Goal: Information Seeking & Learning: Learn about a topic

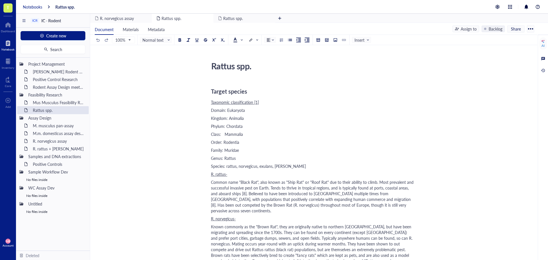
click at [30, 6] on div "Notebooks" at bounding box center [32, 6] width 19 height 5
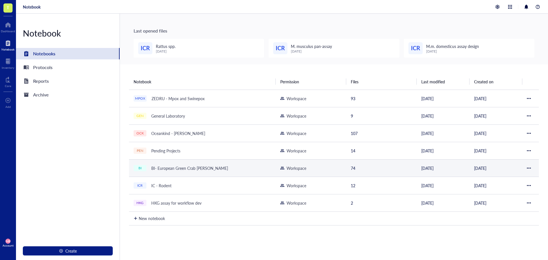
click at [174, 169] on div "BI- European Green Crab [PERSON_NAME]" at bounding box center [190, 168] width 82 height 8
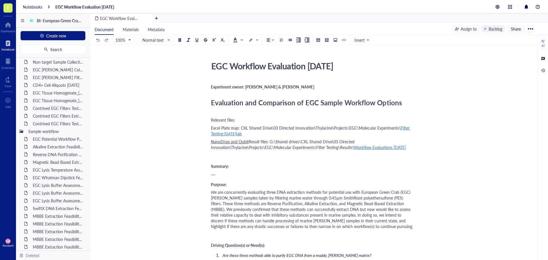
scroll to position [143, 0]
click at [54, 108] on div "EGC Tissue Homogenate_[DATE]" at bounding box center [55, 106] width 50 height 8
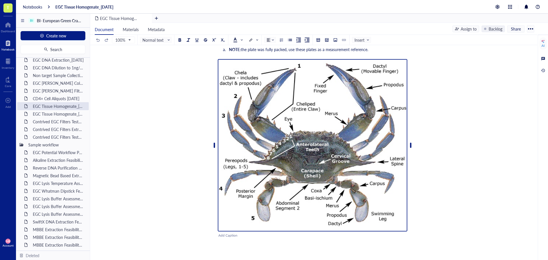
scroll to position [241, 0]
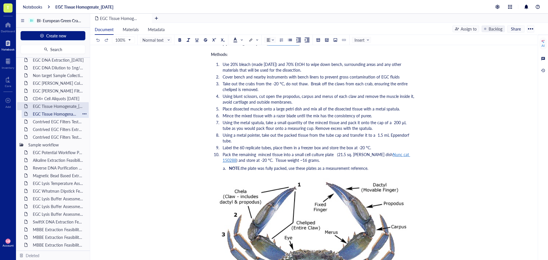
click at [62, 114] on div "EGC Tissue Homogenate_[DATE]" at bounding box center [55, 114] width 50 height 8
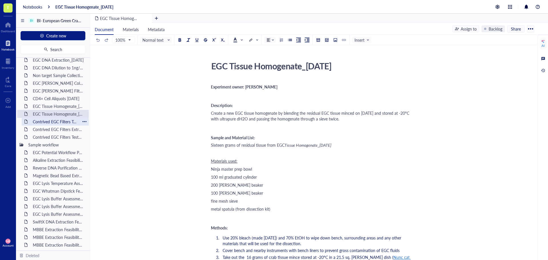
click at [47, 121] on div "Contrived EGC Filters Test1_31JUL25" at bounding box center [55, 122] width 50 height 8
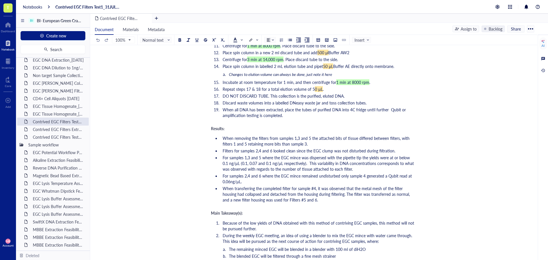
scroll to position [856, 0]
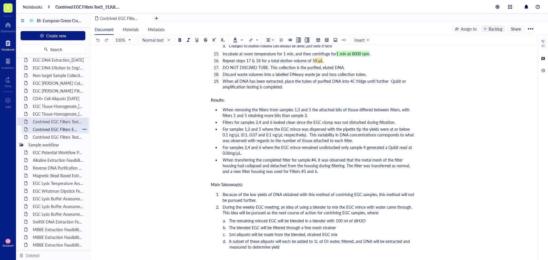
click at [46, 130] on div "Contrived EGC Filters Extraction_[DATE]" at bounding box center [55, 129] width 50 height 8
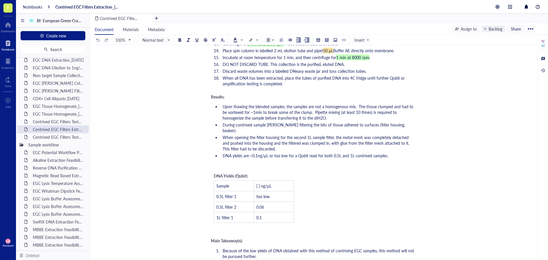
scroll to position [742, 0]
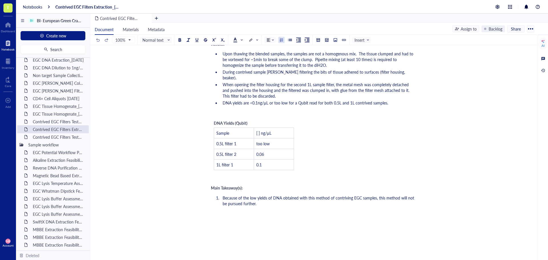
click at [265, 195] on li "Because of the low yields of DNA obtained with this method of contriving EGC sa…" at bounding box center [317, 200] width 194 height 11
drag, startPoint x: 260, startPoint y: 192, endPoint x: 295, endPoint y: 196, distance: 35.3
click at [295, 196] on ol "Because of the low yields of DNA obtained with this method of contriving EGC sa…" at bounding box center [312, 201] width 203 height 14
drag, startPoint x: 335, startPoint y: 191, endPoint x: 259, endPoint y: 191, distance: 76.2
click at [259, 195] on li "Because of the low yields of DNA obtained with this method of contriving EGC sa…" at bounding box center [317, 200] width 194 height 11
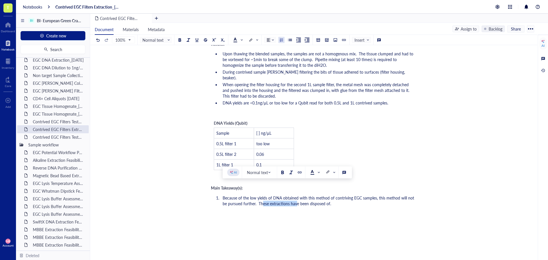
copy span "These extractions have been disposed of."
click at [45, 133] on div "Contrived EGC Filters Test3_13AUG25" at bounding box center [55, 137] width 50 height 8
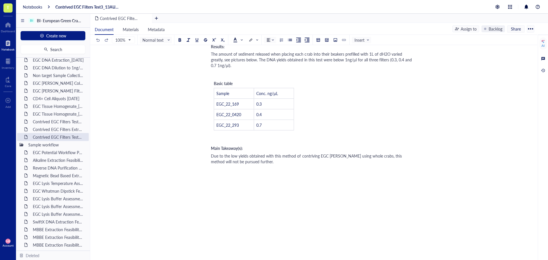
scroll to position [680, 0]
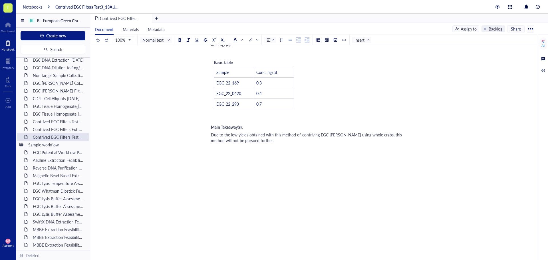
click at [293, 132] on div "Due to the low yields obtained with this method of contriving EGC eDNA using wh…" at bounding box center [312, 137] width 203 height 11
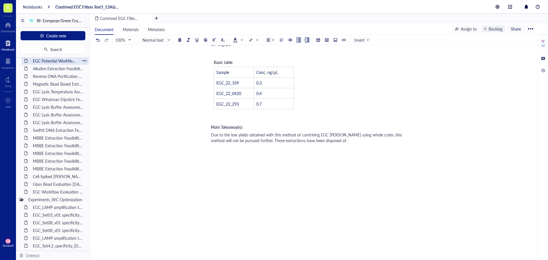
scroll to position [257, 0]
click at [46, 168] on div "EGC Workflow Evaluation [DATE]" at bounding box center [55, 169] width 50 height 8
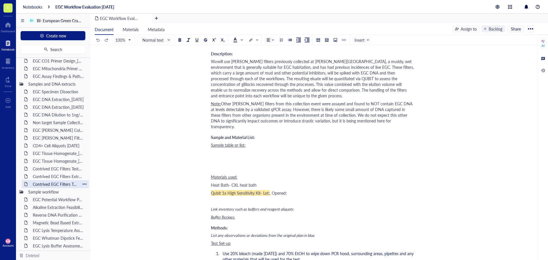
scroll to position [86, 0]
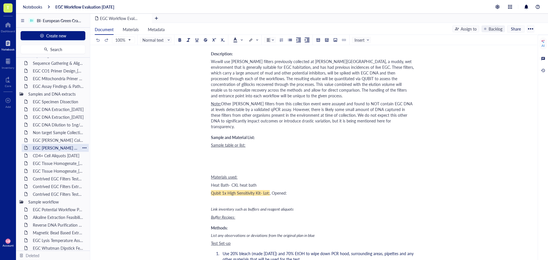
click at [51, 147] on div "EGC [PERSON_NAME] Filter Extraction [PERSON_NAME] Bay [DATE]" at bounding box center [55, 148] width 50 height 8
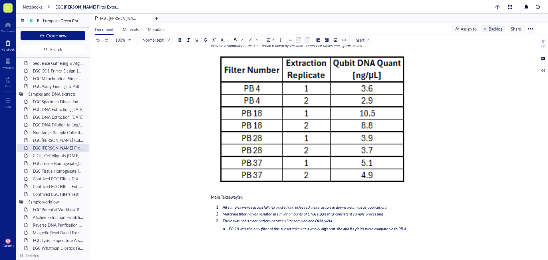
scroll to position [970, 0]
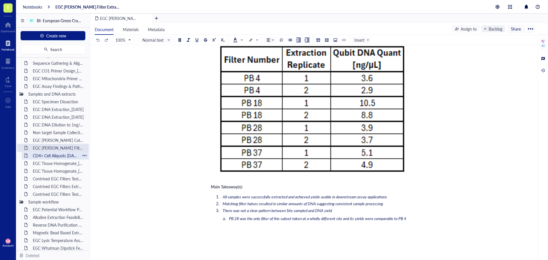
click at [56, 156] on div "CD4+ Cell Aliquots [DATE]" at bounding box center [55, 155] width 50 height 8
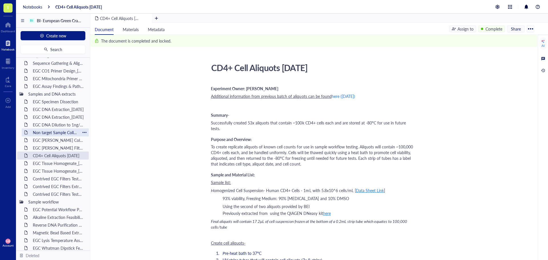
click at [58, 134] on div "Non target Sample Collection, Dissection & DNA extraction" at bounding box center [55, 132] width 50 height 8
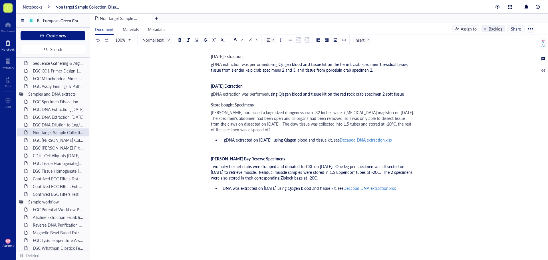
scroll to position [649, 0]
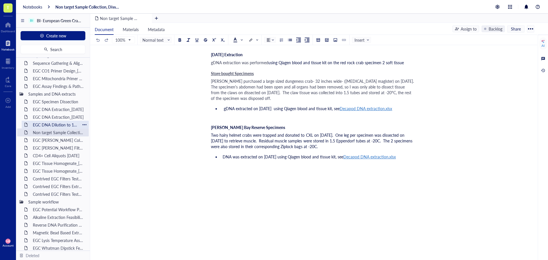
click at [50, 124] on div "EGC DNA Dilution to 1ng/ul_[DATE]" at bounding box center [55, 125] width 50 height 8
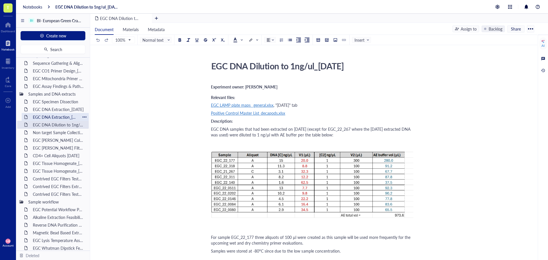
click at [52, 117] on div "EGC DNA Extraction_[DATE]" at bounding box center [55, 117] width 50 height 8
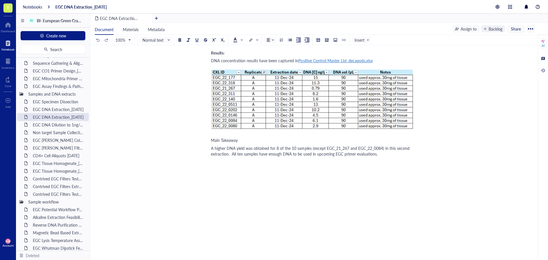
scroll to position [257, 0]
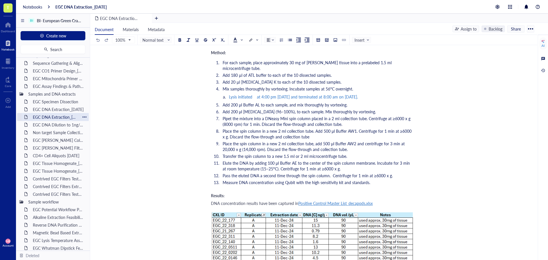
drag, startPoint x: 66, startPoint y: 118, endPoint x: 49, endPoint y: 117, distance: 17.2
click at [49, 117] on div "EGC DNA Extraction_[DATE]" at bounding box center [55, 117] width 50 height 8
click at [76, 93] on div at bounding box center [78, 94] width 4 height 4
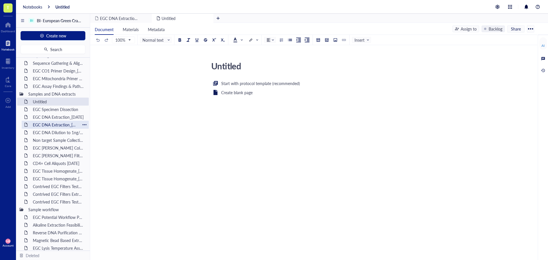
click at [55, 125] on div "EGC DNA Extraction_[DATE]" at bounding box center [55, 125] width 50 height 8
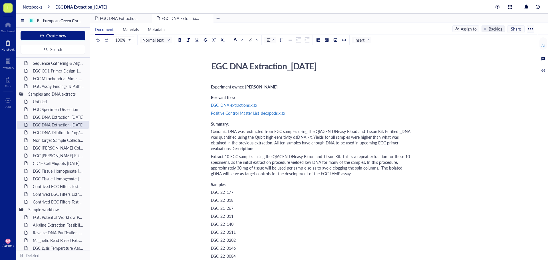
click at [256, 134] on span "Genomic DNA was extracted from EGC samples using the QIAGEN DNeasy Blood and Ti…" at bounding box center [311, 139] width 201 height 23
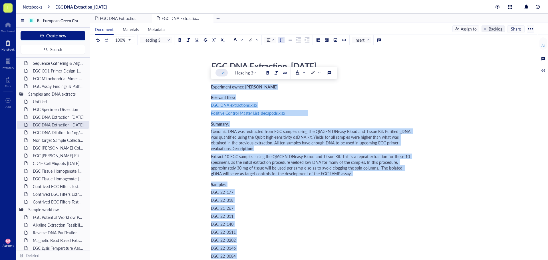
copy div "Experiment owner: Maria Baron Relevant files: EGC_DNA extractions.xlsx Positive…"
click at [39, 112] on div "EGC Specimen Dissection" at bounding box center [55, 109] width 50 height 8
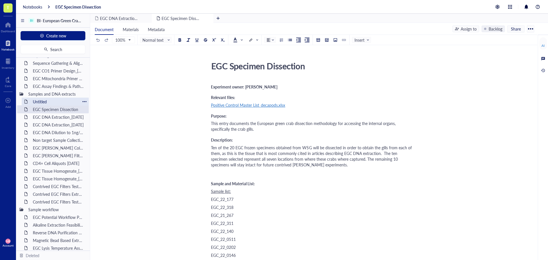
click at [42, 103] on div "Untitled" at bounding box center [55, 102] width 50 height 8
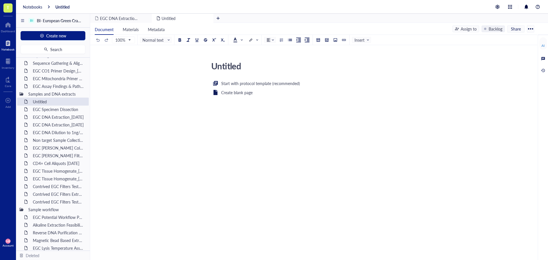
click at [225, 119] on div "Start with protocol template (recommended) Create blank page ﻿" at bounding box center [312, 135] width 203 height 111
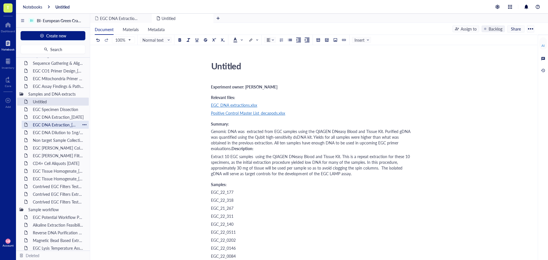
click at [58, 125] on div "EGC DNA Extraction_[DATE]" at bounding box center [55, 125] width 50 height 8
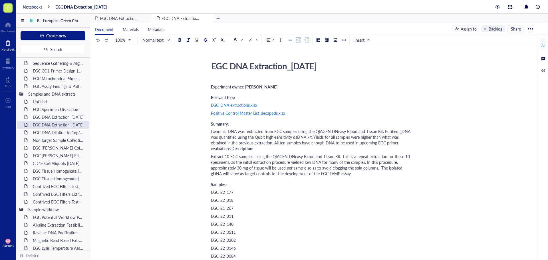
click at [234, 65] on div "EGC DNA Extraction_[DATE]" at bounding box center [310, 66] width 203 height 14
click at [234, 65] on textarea "EGC DNA Extraction_[DATE]" at bounding box center [310, 66] width 203 height 14
drag, startPoint x: 211, startPoint y: 66, endPoint x: 289, endPoint y: 68, distance: 78.7
click at [289, 68] on textarea "EGC DNA Extraction_[DATE]" at bounding box center [310, 66] width 203 height 14
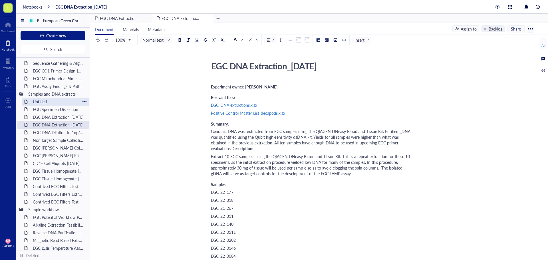
click at [52, 102] on div "Untitled" at bounding box center [55, 102] width 50 height 8
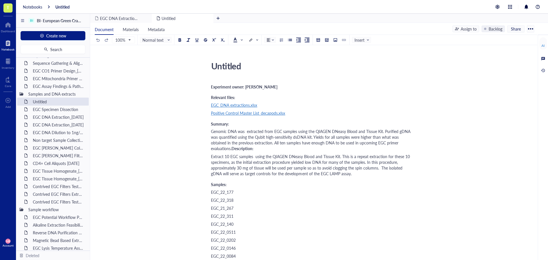
click at [236, 64] on textarea "Untitled" at bounding box center [310, 66] width 203 height 14
type textarea "EGC DNA Extraction_[DATE]"
click at [49, 181] on div "EGC Tissue Homogenate_[DATE]" at bounding box center [55, 179] width 50 height 8
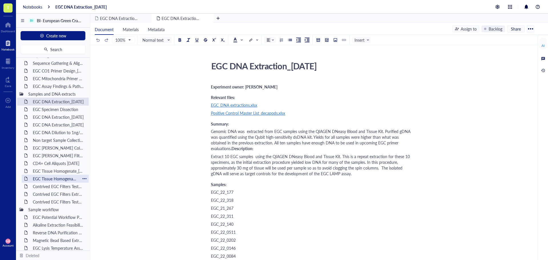
click at [56, 180] on div "EGC Tissue Homogenate_[DATE]" at bounding box center [55, 179] width 50 height 8
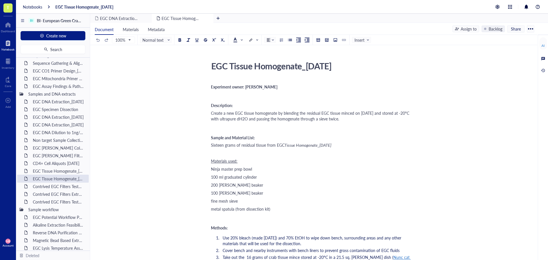
drag, startPoint x: 212, startPoint y: 66, endPoint x: 343, endPoint y: 70, distance: 131.3
click at [343, 70] on div "EGC Tissue Homogenate_[DATE]" at bounding box center [310, 66] width 203 height 14
click at [336, 67] on textarea "EGC Tissue Homogenate_[DATE]" at bounding box center [310, 66] width 203 height 14
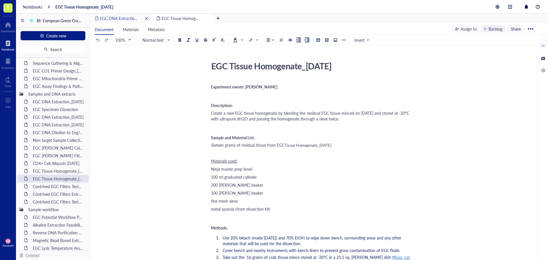
click at [113, 19] on span "EGC DNA Extraction_[DATE]" at bounding box center [125, 18] width 51 height 6
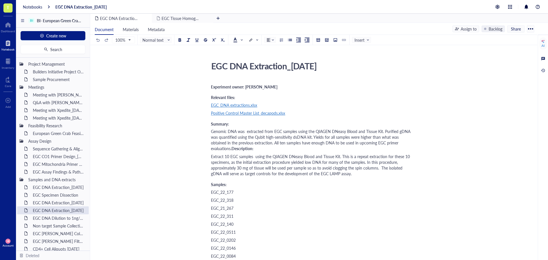
drag, startPoint x: 296, startPoint y: 136, endPoint x: 272, endPoint y: 137, distance: 24.0
click at [272, 137] on span "Genomic DNA was extracted from EGC samples using the QIAGEN DNeasy Blood and Ti…" at bounding box center [311, 139] width 201 height 23
click at [272, 137] on span "Genomic DNA was extracted fromEGC Tissue Homogenate_04AUG25 using the QIAGEN DN…" at bounding box center [312, 139] width 203 height 23
click at [319, 137] on span "Genomic DNA was extracted from EGC Tissue Homogenate_04AUG25 using the QIAGEN D…" at bounding box center [312, 139] width 203 height 23
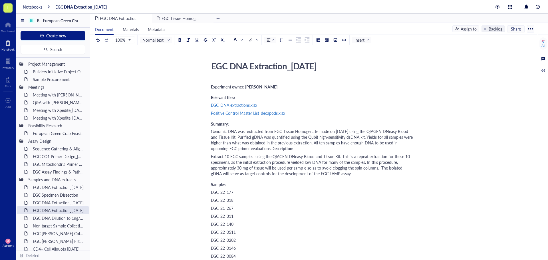
click at [317, 136] on span "Genomic DNA was extracted from EGC Tissue Homogenate made on 04AUG25 using the …" at bounding box center [312, 139] width 203 height 23
click at [273, 137] on span "Genomic DNA was extracted from EGC Tissue Homogenate replicates made on 04AUG25…" at bounding box center [313, 139] width 204 height 23
click at [274, 135] on span "Genomic DNA was extracted from 10 EGC Tissue Homogenate replicates made on 04AU…" at bounding box center [313, 139] width 204 height 23
click at [383, 151] on div "Genomic DNA was extracted from 10 EGC Tissue Homogenate replicates made on 04AU…" at bounding box center [312, 139] width 203 height 23
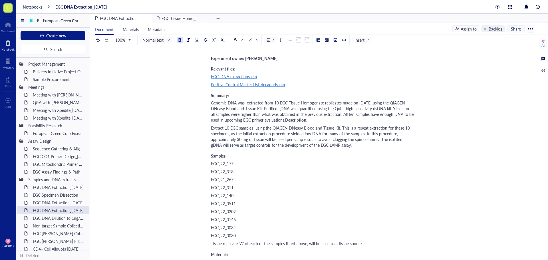
scroll to position [57, 0]
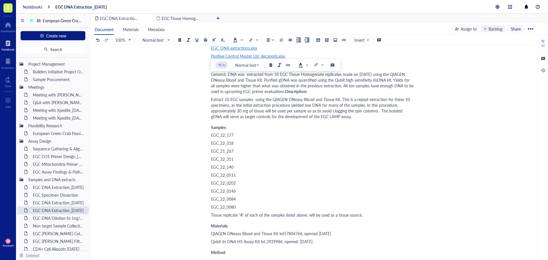
drag, startPoint x: 392, startPoint y: 86, endPoint x: 391, endPoint y: 94, distance: 8.6
click at [391, 94] on div "Genomic DNA was extracted from 10 EGC Tissue Homogenate replicates made on 04AU…" at bounding box center [312, 82] width 203 height 23
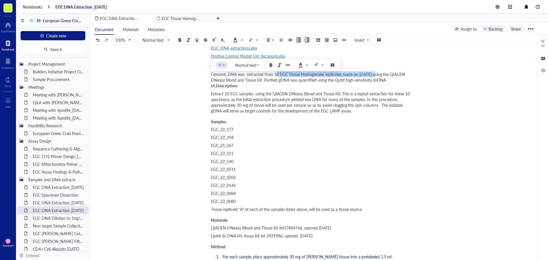
drag, startPoint x: 274, startPoint y: 79, endPoint x: 376, endPoint y: 78, distance: 101.6
click at [376, 78] on span "Genomic DNA was extracted from 10 EGC Tissue Homogenate replicates made on 04AU…" at bounding box center [308, 79] width 195 height 17
copy span "0 EGC Tissue Homogenate replicates made on 04AUG25"
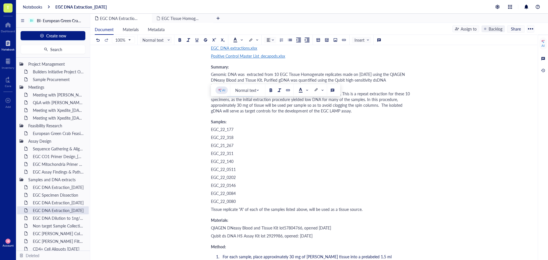
drag, startPoint x: 226, startPoint y: 104, endPoint x: 253, endPoint y: 104, distance: 27.4
click at [253, 104] on span "Extract 10 EGC samples using the QIAGEN DNeasy Blood and Tissue Kit. This is a …" at bounding box center [311, 102] width 200 height 23
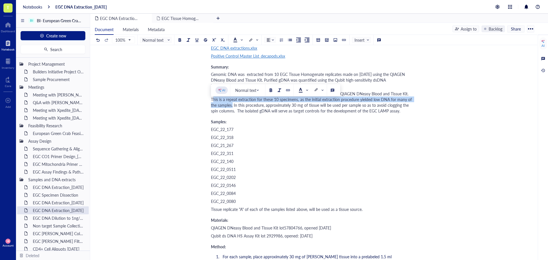
drag, startPoint x: 211, startPoint y: 110, endPoint x: 231, endPoint y: 115, distance: 20.5
click at [231, 114] on span "Extract 10 EGC Tissue Homogenate replicates made on 04AUG25 using the QIAGEN DN…" at bounding box center [312, 102] width 202 height 23
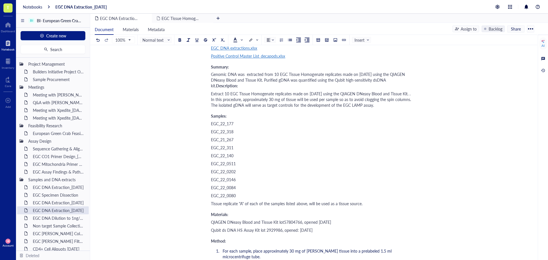
click at [213, 108] on span "Extract 10 EGC Tissue Homogenate replicates made on 04AUG25 using the QIAGEN DN…" at bounding box center [312, 99] width 202 height 17
click at [181, 19] on span "EGC Tissue Homogenate_[DATE]" at bounding box center [190, 18] width 58 height 6
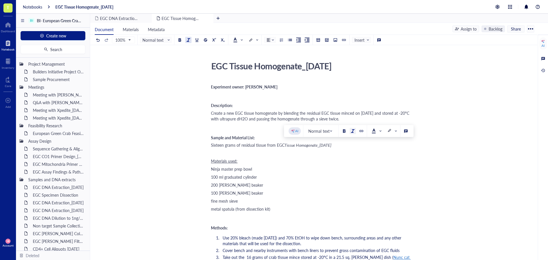
drag, startPoint x: 334, startPoint y: 145, endPoint x: 320, endPoint y: 145, distance: 14.3
click at [320, 145] on span "Tissue Homogenate_09JUL25" at bounding box center [307, 145] width 46 height 6
copy span "09JUL25"
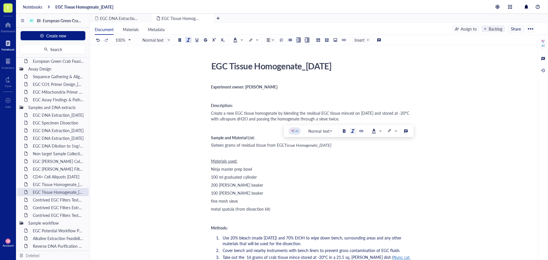
scroll to position [86, 0]
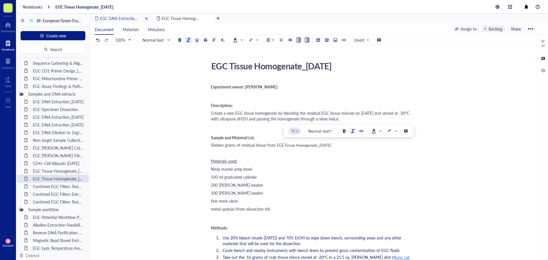
click at [108, 17] on span "EGC DNA Extraction_[DATE]" at bounding box center [125, 18] width 51 height 6
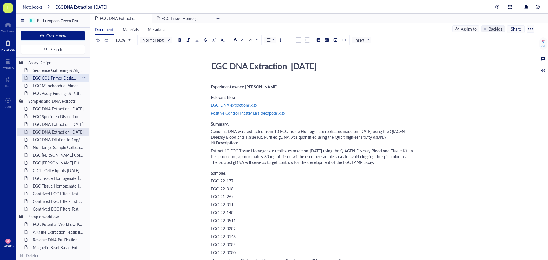
scroll to position [86, 0]
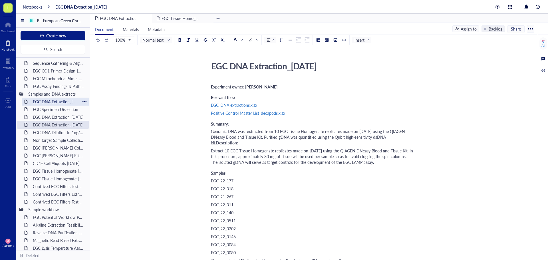
click at [55, 101] on div "EGC DNA Extraction_[DATE]" at bounding box center [55, 102] width 50 height 8
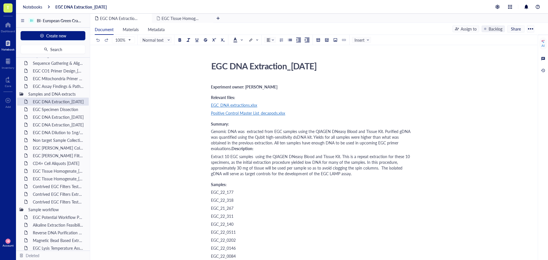
click at [532, 29] on div at bounding box center [530, 28] width 9 height 9
click at [498, 6] on div at bounding box center [497, 6] width 9 height 7
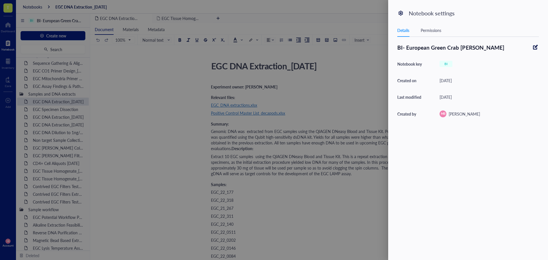
click at [498, 6] on div "Notebook settings Details Permissions BI- European Green Crab [PERSON_NAME] Not…" at bounding box center [468, 130] width 160 height 260
click at [332, 84] on div at bounding box center [274, 130] width 548 height 260
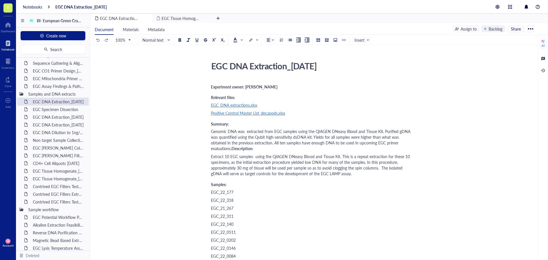
click at [10, 9] on span "T" at bounding box center [7, 7] width 9 height 9
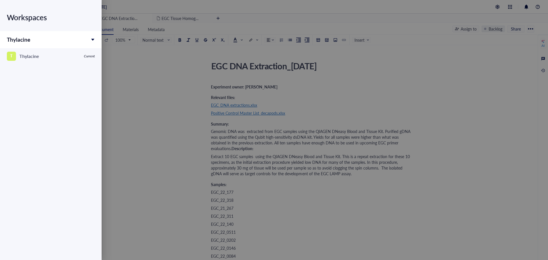
click at [95, 39] on div "Thylacine" at bounding box center [51, 39] width 102 height 17
click at [72, 42] on div "Thylacine" at bounding box center [51, 39] width 102 height 17
click at [27, 19] on div "Workspaces" at bounding box center [51, 17] width 88 height 16
click at [175, 90] on div at bounding box center [274, 130] width 548 height 260
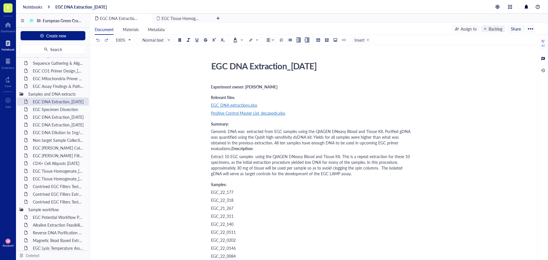
click at [9, 242] on span "MB" at bounding box center [8, 241] width 3 height 2
click at [30, 250] on link "Logout" at bounding box center [40, 252] width 37 height 10
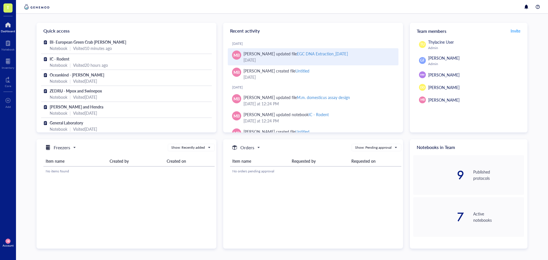
click at [301, 55] on div "EGC DNA Extraction_[DATE]" at bounding box center [322, 54] width 51 height 6
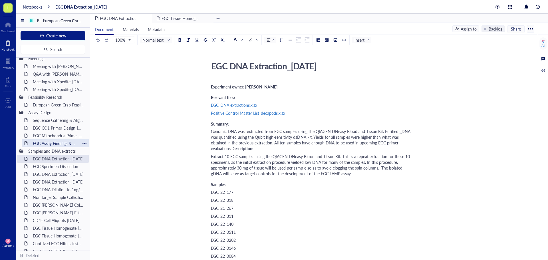
scroll to position [57, 0]
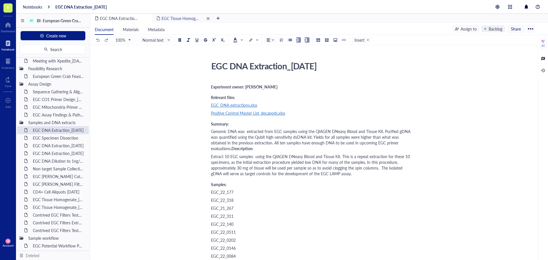
click at [187, 21] on span "EGC Tissue Homogenate_[DATE]" at bounding box center [190, 18] width 58 height 6
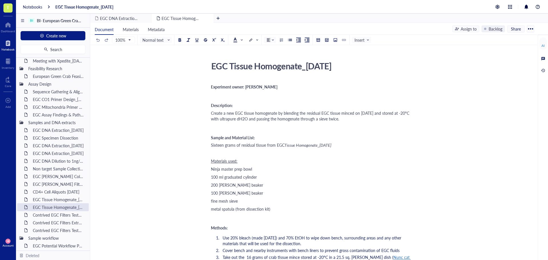
scroll to position [29, 0]
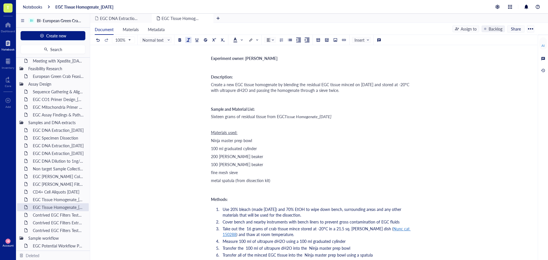
drag, startPoint x: 333, startPoint y: 117, endPoint x: 286, endPoint y: 119, distance: 47.7
click at [286, 119] on span "Tissue Homogenate_09JUL25" at bounding box center [307, 117] width 46 height 6
click at [331, 122] on div "﻿" at bounding box center [312, 125] width 203 height 6
drag, startPoint x: 336, startPoint y: 116, endPoint x: 277, endPoint y: 115, distance: 59.1
click at [277, 115] on div "Sixteen grams of residual tissue from EGC Tissue Homogenate_09JUL25" at bounding box center [312, 117] width 203 height 6
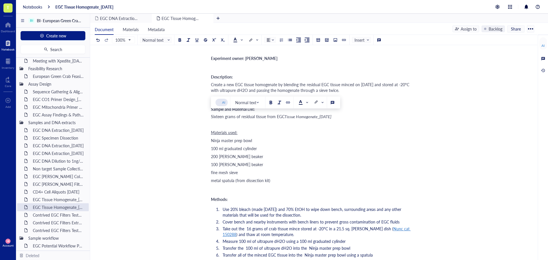
copy div "EGC Tissue Homogenate_09JUL25"
click at [112, 18] on span "EGC DNA Extraction_[DATE]" at bounding box center [125, 18] width 51 height 6
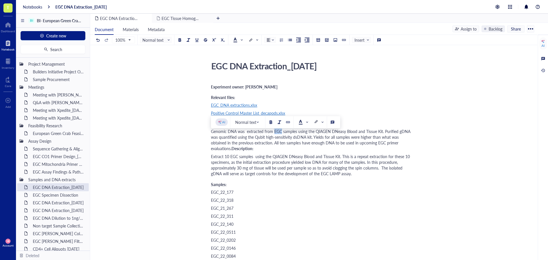
drag, startPoint x: 273, startPoint y: 135, endPoint x: 280, endPoint y: 135, distance: 7.4
click at [280, 135] on span "Genomic DNA was extracted from EGC samples using the QIAGEN DNeasy Blood and Ti…" at bounding box center [311, 139] width 201 height 23
click at [317, 136] on span "Genomic DNA was extracted from EGC Tissue Homogenate_09JUL25 samples using the …" at bounding box center [312, 139] width 203 height 23
click at [321, 141] on span "Genomic DNA was extracted from EGC Tissue Homogenate made on 09JUL25 samples us…" at bounding box center [312, 139] width 202 height 23
drag, startPoint x: 377, startPoint y: 142, endPoint x: 373, endPoint y: 152, distance: 11.0
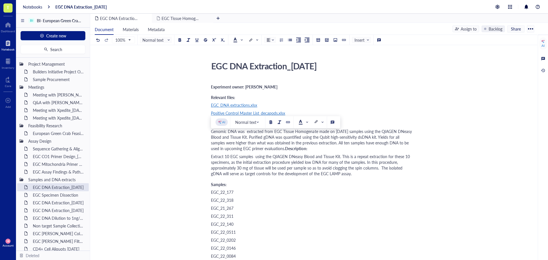
click at [373, 151] on div "Genomic DNA was extracted from EGC Tissue Homogenate made on 09JUL25 samples us…" at bounding box center [312, 139] width 203 height 23
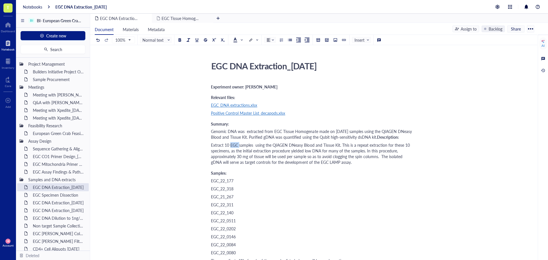
drag, startPoint x: 230, startPoint y: 161, endPoint x: 239, endPoint y: 161, distance: 8.8
click at [239, 161] on span "Extract 10 EGC samples using the QIAGEN DNeasy Blood and Tissue Kit. This is a …" at bounding box center [311, 153] width 200 height 23
click at [316, 135] on span "Genomic DNA was extracted from EGC Tissue Homogenate made on [DATE] samples usi…" at bounding box center [312, 133] width 202 height 11
drag, startPoint x: 272, startPoint y: 136, endPoint x: 365, endPoint y: 136, distance: 92.4
click at [365, 136] on span "Genomic DNA was extracted from EGC Tissue Homogenate made on [DATE] samples usi…" at bounding box center [312, 133] width 202 height 11
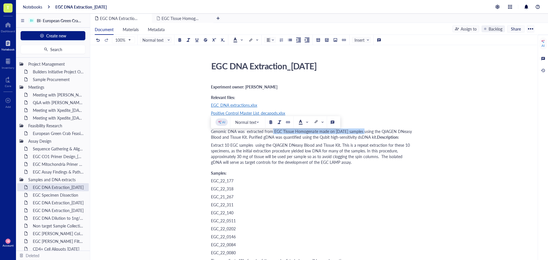
copy span "EGC Tissue Homogenate made on 09JUL25 samples"
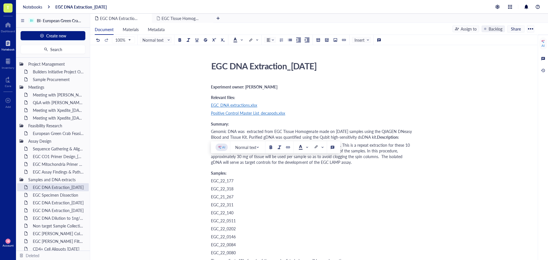
drag, startPoint x: 230, startPoint y: 160, endPoint x: 252, endPoint y: 161, distance: 22.3
click at [252, 161] on span "Extract 10 EGC samples using the QIAGEN DNeasy Blood and Tissue Kit. This is a …" at bounding box center [311, 153] width 200 height 23
click at [284, 175] on div "Samples:" at bounding box center [312, 173] width 203 height 5
click at [175, 19] on span "EGC Tissue Homogenate_[DATE]" at bounding box center [190, 18] width 58 height 6
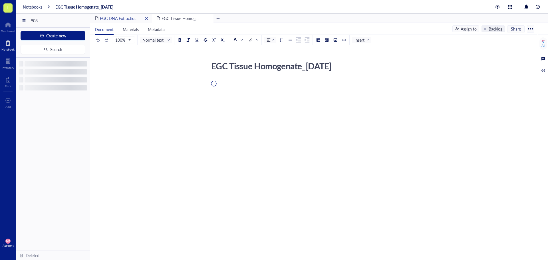
click at [128, 19] on span "EGC DNA Extraction_[DATE]" at bounding box center [125, 18] width 51 height 6
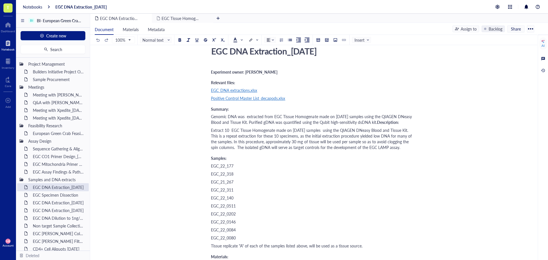
scroll to position [29, 0]
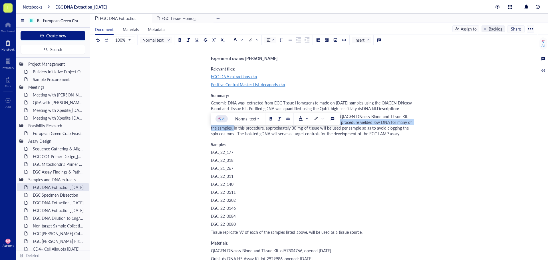
drag, startPoint x: 211, startPoint y: 137, endPoint x: 232, endPoint y: 143, distance: 22.1
click at [232, 136] on span "Extract 10 EGC Tissue Homogenate made on [DATE] samples using the QIAGEN DNeasy…" at bounding box center [312, 125] width 202 height 23
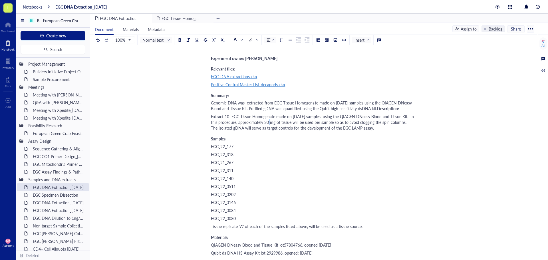
click at [271, 131] on span "Extract 10 EGC Tissue Homogenate made on 09JUL25 samples using the QIAGEN DNeas…" at bounding box center [313, 122] width 204 height 17
click at [285, 131] on span "Extract 10 EGC Tissue Homogenate made on 09JUL25 samples using the QIAGEN DNeas…" at bounding box center [313, 122] width 204 height 17
click at [304, 131] on span "Extract 10 EGC Tissue Homogenate made on 09JUL25 samples using the QIAGEN DNeas…" at bounding box center [313, 122] width 204 height 17
drag, startPoint x: 356, startPoint y: 138, endPoint x: 368, endPoint y: 139, distance: 12.3
click at [368, 131] on span "Extract 10 EGC Tissue Homogenate made on 09JUL25 samples using the QIAGEN DNeas…" at bounding box center [313, 122] width 204 height 17
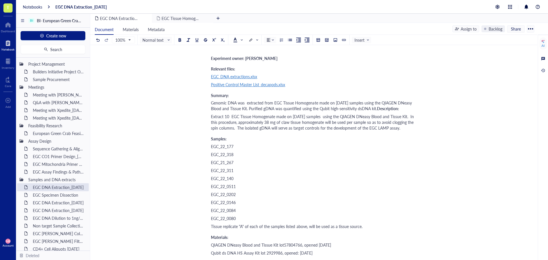
click at [305, 131] on span "Extract 10 EGC Tissue Homogenate made on 09JUL25 samples using the QIAGEN DNeas…" at bounding box center [313, 122] width 204 height 17
drag, startPoint x: 323, startPoint y: 133, endPoint x: 309, endPoint y: 133, distance: 14.0
click at [309, 131] on span "Extract 10 EGC Tissue Homogenate made on 09JUL25 samples using the QIAGEN DNeas…" at bounding box center [313, 122] width 204 height 17
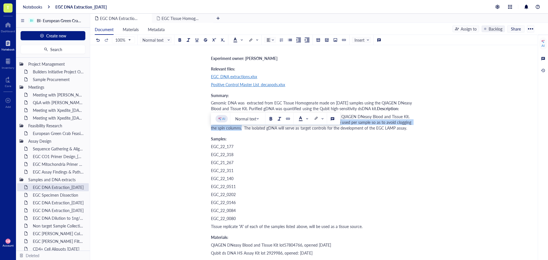
drag, startPoint x: 240, startPoint y: 144, endPoint x: 210, endPoint y: 139, distance: 31.0
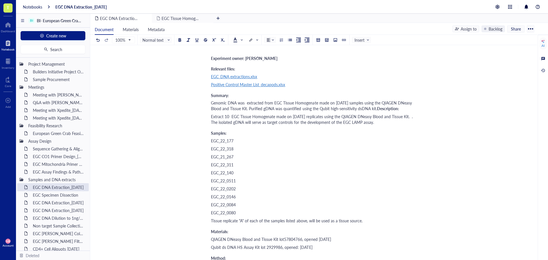
click at [215, 125] on span "Extract 10 EGC Tissue Homogenate made on 09JUL25 replicates using the QIAGEN DN…" at bounding box center [313, 119] width 204 height 11
click at [362, 125] on span "Extract 10 EGC Tissue Homogenate made on 09JUL25 replicates using the QIAGEN DN…" at bounding box center [311, 119] width 201 height 11
click at [402, 125] on span "Extract 10 EGC Tissue Homogenate made on 09JUL25 replicates using the QIAGEN DN…" at bounding box center [311, 119] width 201 height 11
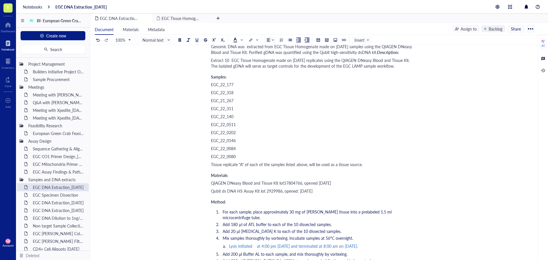
scroll to position [86, 0]
click at [236, 158] on span "EGC_22_0080" at bounding box center [223, 156] width 25 height 6
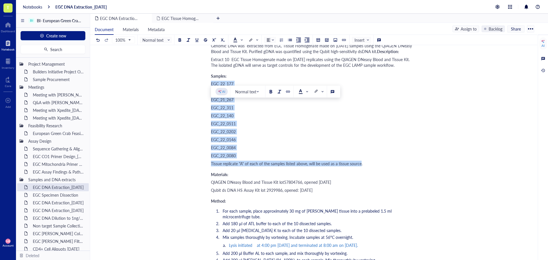
drag, startPoint x: 361, startPoint y: 185, endPoint x: 211, endPoint y: 106, distance: 169.6
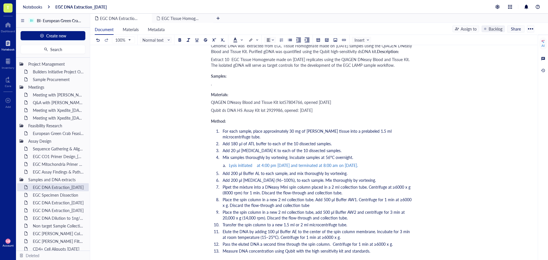
click at [217, 113] on span "Qubit ds DNA HS Assay Kit lot 2929986, opened: [DATE]" at bounding box center [262, 110] width 102 height 6
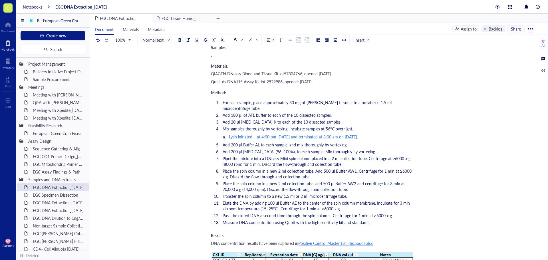
scroll to position [143, 0]
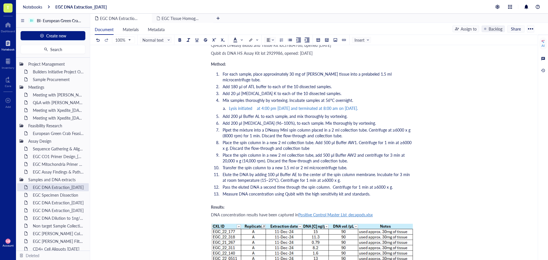
click at [293, 82] on span "For each sample, place approximately 30 mg of [PERSON_NAME] tissue into a prela…" at bounding box center [307, 76] width 170 height 11
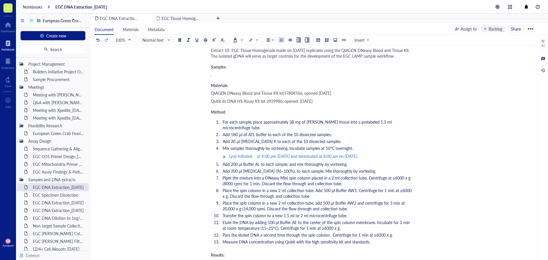
scroll to position [114, 0]
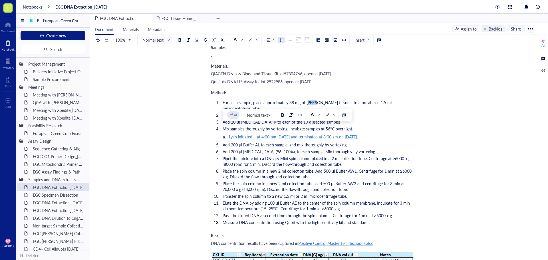
drag, startPoint x: 306, startPoint y: 129, endPoint x: 311, endPoint y: 129, distance: 4.6
click at [311, 111] on span "For each sample, place approximately 38 mg of gill tissue into a prelabeled 1.5…" at bounding box center [307, 105] width 170 height 11
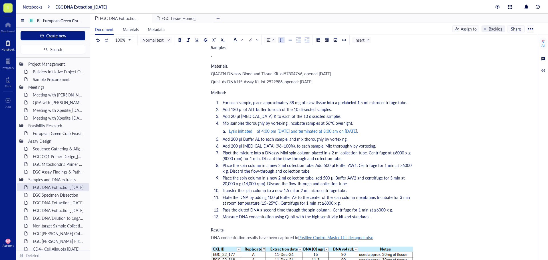
click at [325, 105] on span "For each sample, place approximately 38 mg of claw tissue into a prelabeled 1.5…" at bounding box center [314, 103] width 184 height 6
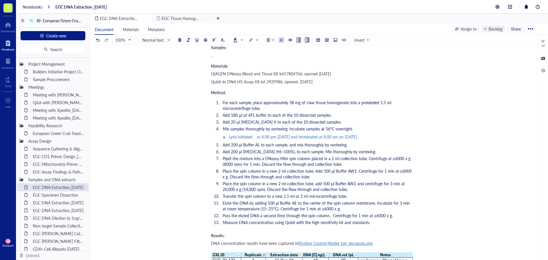
click at [251, 111] on span "For each sample, place approximately 38 mg of claw tissue homogenate into a pre…" at bounding box center [307, 105] width 170 height 11
drag, startPoint x: 224, startPoint y: 129, endPoint x: 252, endPoint y: 129, distance: 28.0
click at [252, 111] on span "For each sample, place approximately 38 mg of claw tissue homogenate into a pre…" at bounding box center [307, 105] width 170 height 11
click at [274, 111] on span "Thaw 10 replicates of , place approximately 38 mg of claw tissue homogenate int…" at bounding box center [312, 105] width 180 height 11
drag, startPoint x: 346, startPoint y: 130, endPoint x: 258, endPoint y: 134, distance: 88.2
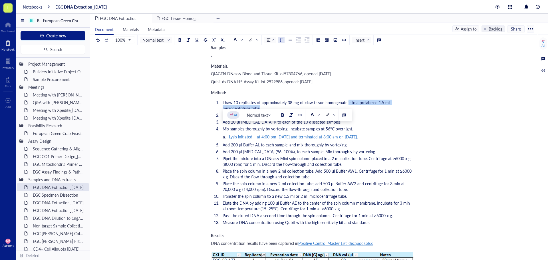
click at [258, 111] on span "Thaw 10 replicates of approximately 38 mg of claw tissue homogenate into a prel…" at bounding box center [306, 105] width 168 height 11
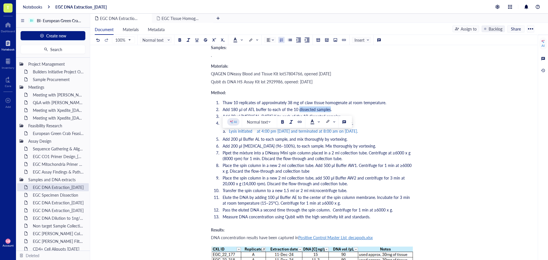
drag, startPoint x: 298, startPoint y: 135, endPoint x: 329, endPoint y: 135, distance: 30.5
click at [329, 112] on span "Add 180 µl of ATL buffer to each of the 10 dissected samples." at bounding box center [276, 109] width 109 height 6
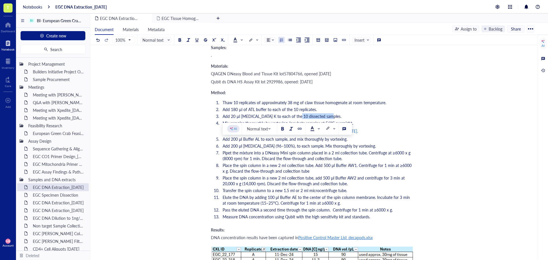
drag, startPoint x: 326, startPoint y: 143, endPoint x: 296, endPoint y: 143, distance: 30.2
click at [296, 119] on span "Add 20 µl [MEDICAL_DATA] K to each of the 10 dissected samples." at bounding box center [281, 116] width 119 height 6
drag, startPoint x: 351, startPoint y: 149, endPoint x: 335, endPoint y: 150, distance: 15.7
click at [335, 126] on span "Mix samples thoroughly by vortexing. Incubate samples at 56°C overnight." at bounding box center [287, 123] width 130 height 6
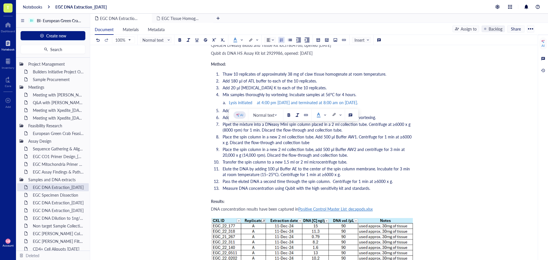
drag, startPoint x: 364, startPoint y: 129, endPoint x: 223, endPoint y: 130, distance: 140.9
click at [229, 105] on li "Lysis initiated at 4:00 pm [DATE] and terminated at 8:00 am on [DATE]." at bounding box center [321, 103] width 185 height 6
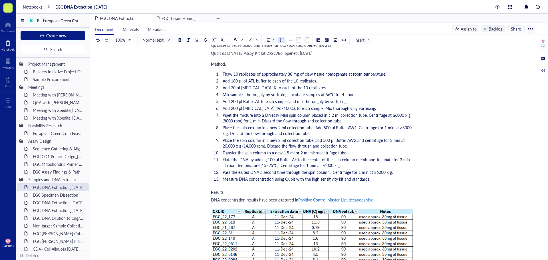
click at [266, 104] on span "Add 200 μl Buffer AL to each sample, and mix thoroughly by vortexing." at bounding box center [284, 101] width 125 height 6
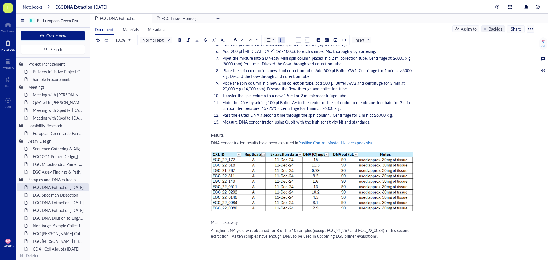
scroll to position [228, 0]
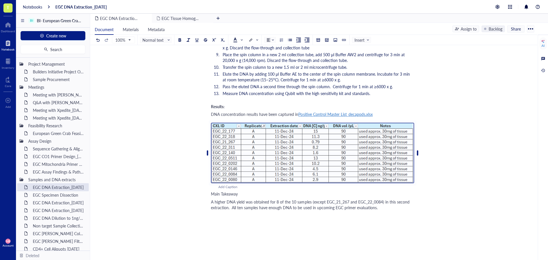
click at [256, 146] on div "Add Caption ﻿" at bounding box center [312, 154] width 203 height 72
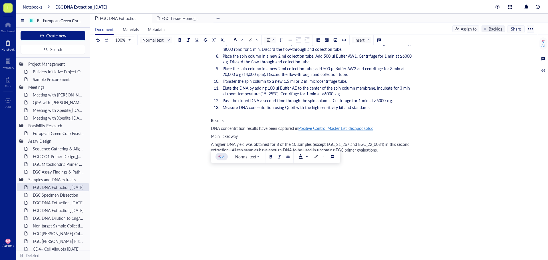
drag, startPoint x: 211, startPoint y: 157, endPoint x: 380, endPoint y: 163, distance: 168.7
click at [380, 153] on span "A higher DNA yield was obtained for 8 of the 10 samples (except EGC_21_267 and …" at bounding box center [311, 146] width 200 height 11
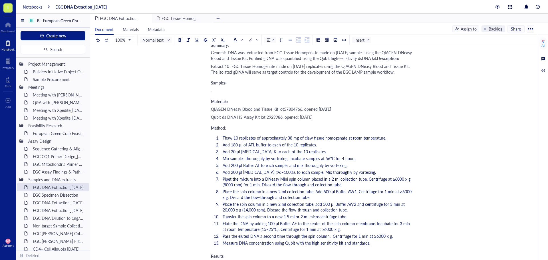
scroll to position [0, 0]
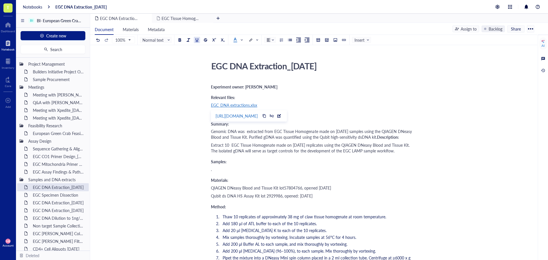
click at [239, 105] on span "EGC_DNA extractions.xlsx" at bounding box center [234, 105] width 46 height 6
click at [258, 116] on div "https://docs.google.com/spreadsheets/d/11Z1UhObIOzVDBCc6l_AJuNycAGSmRuPt/edit?g…" at bounding box center [236, 115] width 42 height 7
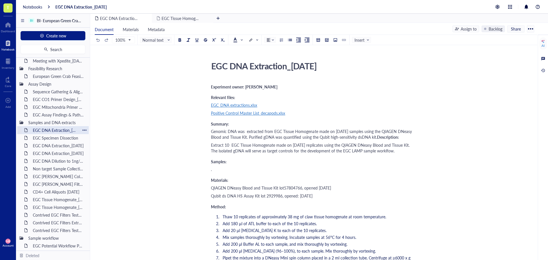
scroll to position [86, 0]
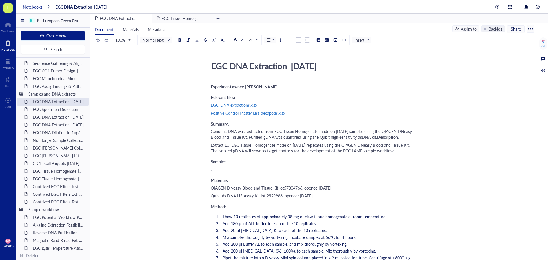
click at [30, 5] on div "Notebooks" at bounding box center [32, 6] width 19 height 5
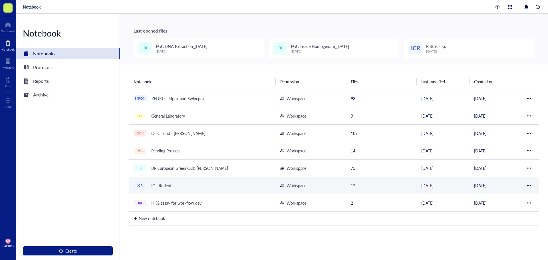
click at [181, 188] on div "ICR IC - Rodent" at bounding box center [201, 185] width 137 height 8
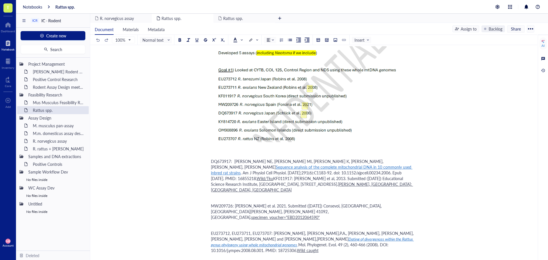
scroll to position [456, 0]
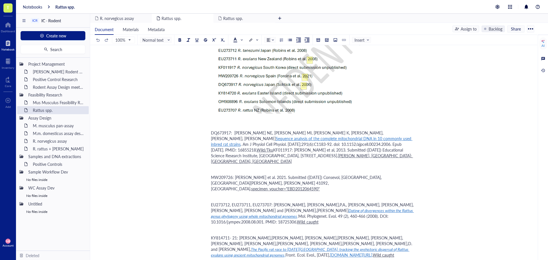
click at [274, 207] on span "Dating of divergences within the Rattus genus phylogeny using whole mitochondri…" at bounding box center [312, 212] width 203 height 11
click at [276, 186] on div "[URL][DOMAIN_NAME][US_VEHICLE_IDENTIFICATION_NUMBER]" at bounding box center [267, 186] width 74 height 7
click at [462, 145] on div "Rattus spp. Rattus spp. Target species Taxonomic classification [1] Domain: Euk…" at bounding box center [312, 140] width 444 height 1076
click at [145, 184] on div "Rattus spp. Rattus spp. Target species Taxonomic classification [1] Domain: Euk…" at bounding box center [312, 140] width 444 height 1076
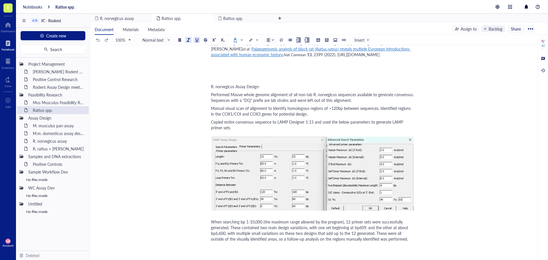
scroll to position [779, 0]
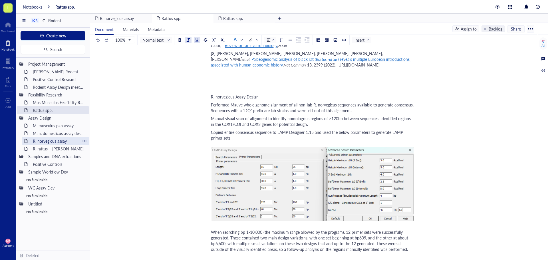
click at [59, 141] on div "R. norvegicus assay" at bounding box center [55, 141] width 50 height 8
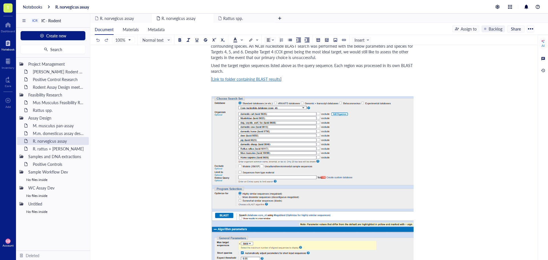
scroll to position [1641, 0]
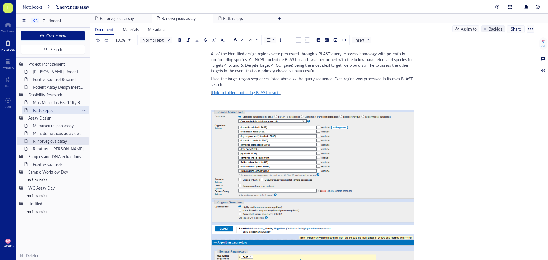
click at [44, 110] on div "Rattus spp." at bounding box center [55, 110] width 50 height 8
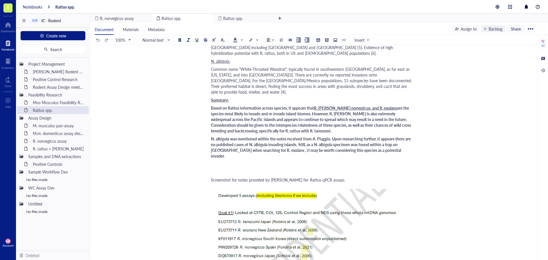
scroll to position [314, 0]
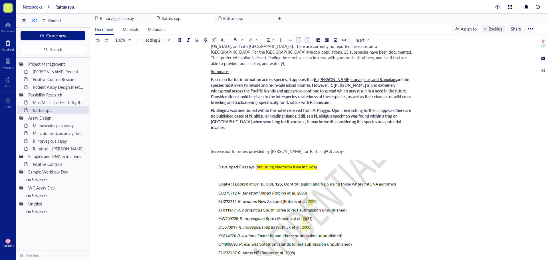
click at [31, 9] on div "Notebooks" at bounding box center [32, 6] width 19 height 5
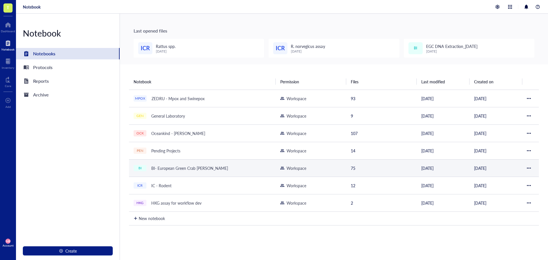
click at [161, 165] on div "BI- European Green Crab [PERSON_NAME]" at bounding box center [190, 168] width 82 height 8
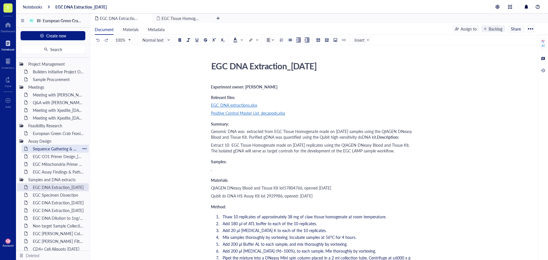
click at [48, 150] on div "Sequence Gathering & Alignment" at bounding box center [55, 149] width 50 height 8
